Goal: Find specific page/section: Find specific page/section

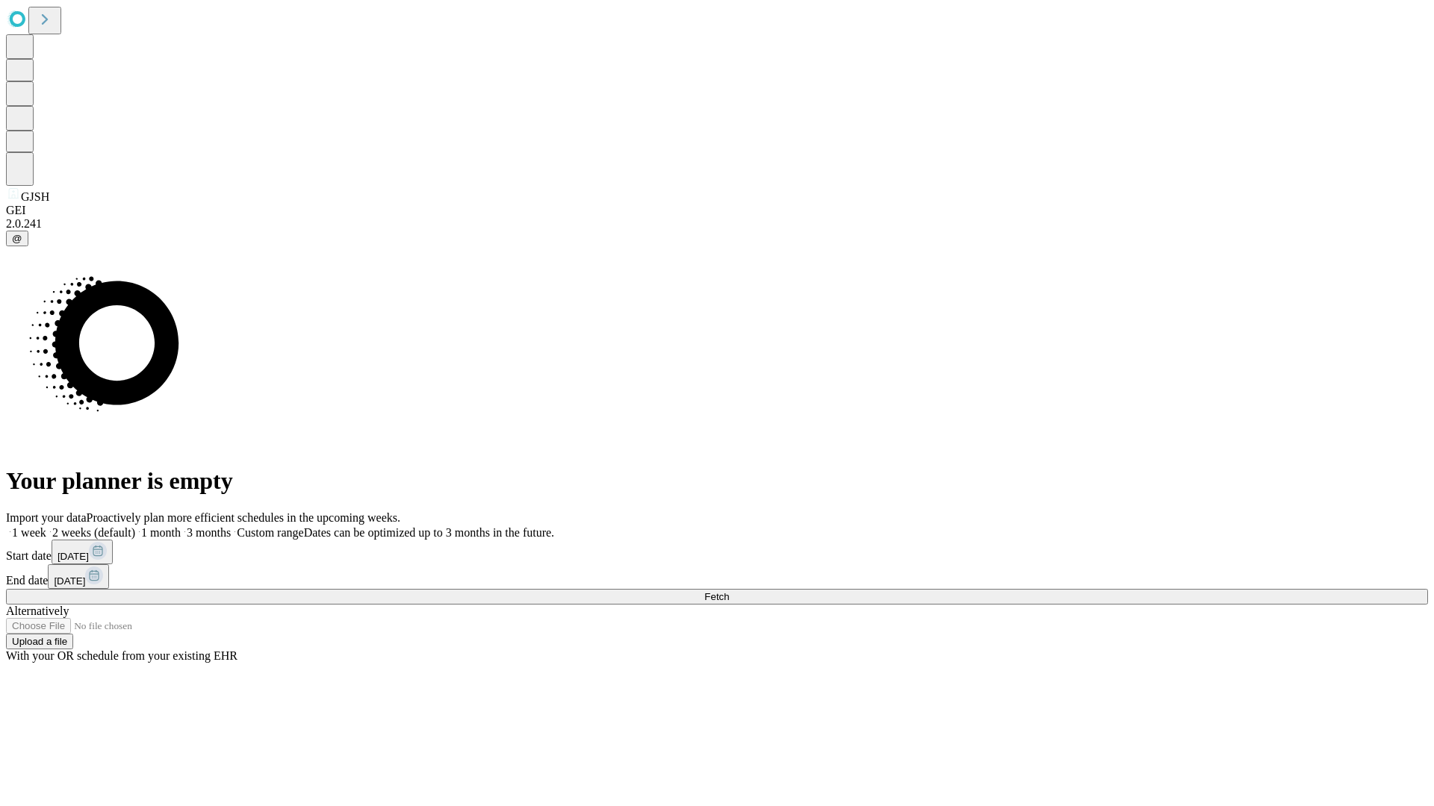
click at [729, 591] on span "Fetch" at bounding box center [716, 596] width 25 height 11
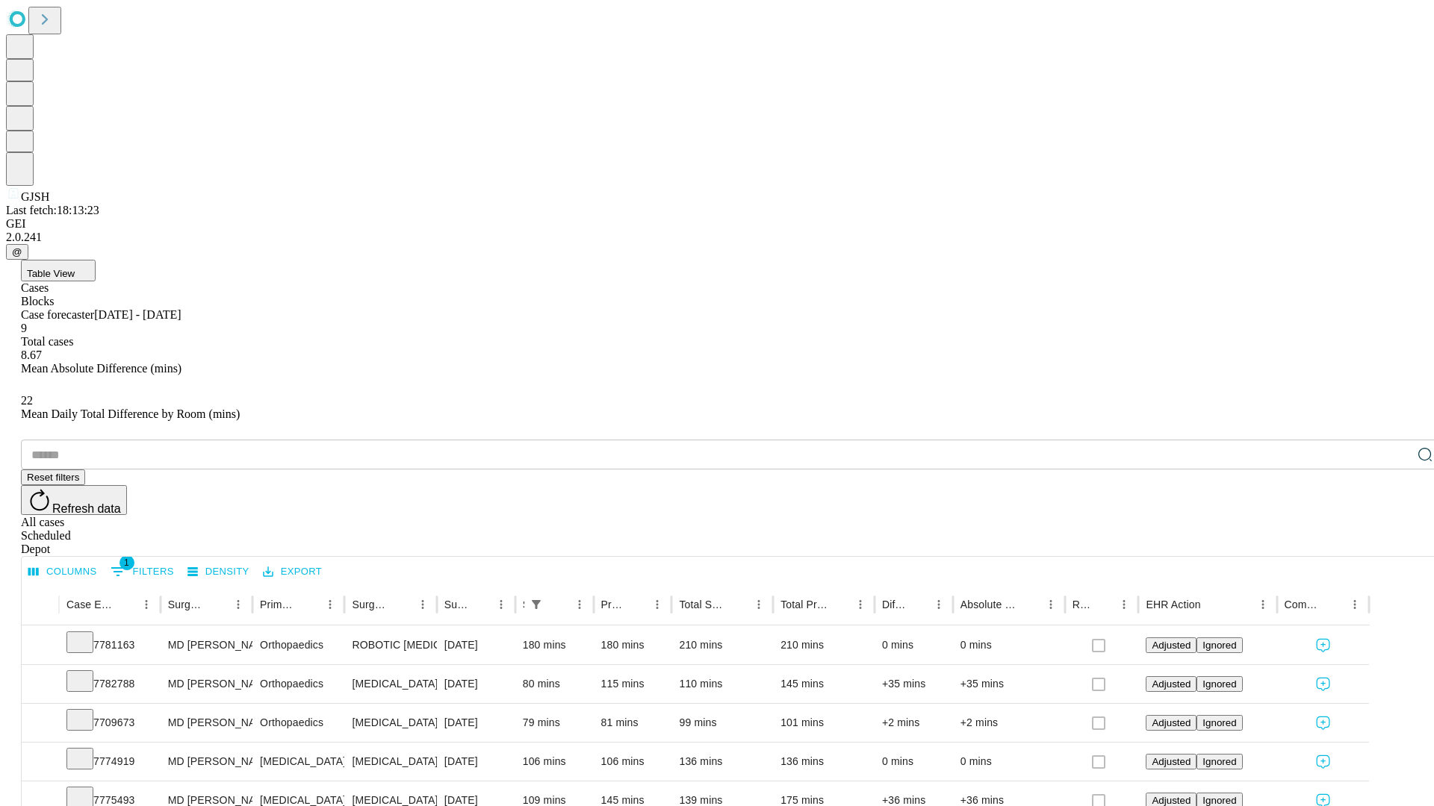
click at [75, 268] on span "Table View" at bounding box center [51, 273] width 48 height 11
